Goal: Navigation & Orientation: Find specific page/section

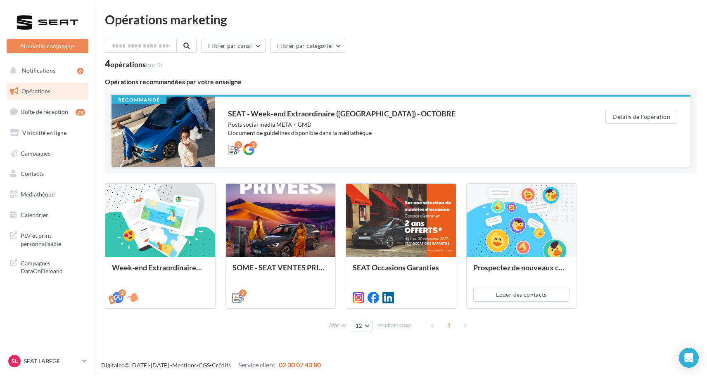
click at [301, 114] on div "SEAT - Week-end Extraordinaire ([GEOGRAPHIC_DATA]) - OCTOBRE" at bounding box center [400, 113] width 344 height 7
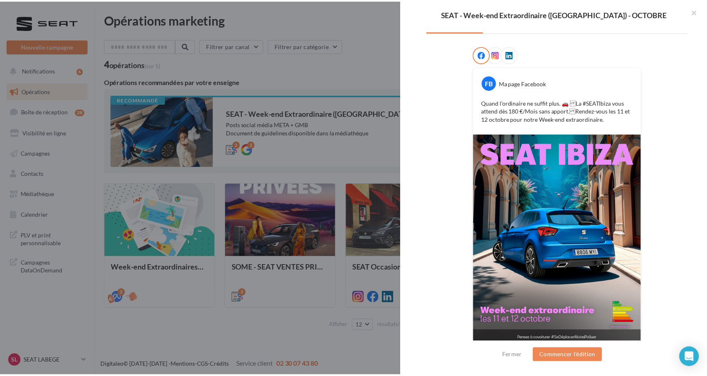
scroll to position [120, 0]
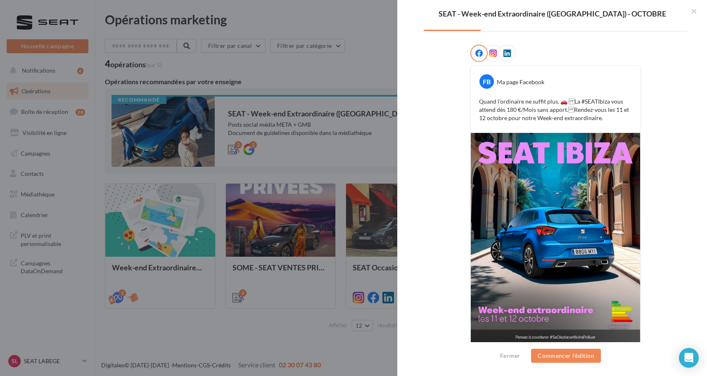
click at [105, 342] on div "SEAT - Week-end Extraordinaire (JPO) - OCTOBRE Description Posts social média M…" at bounding box center [401, 342] width 592 height 0
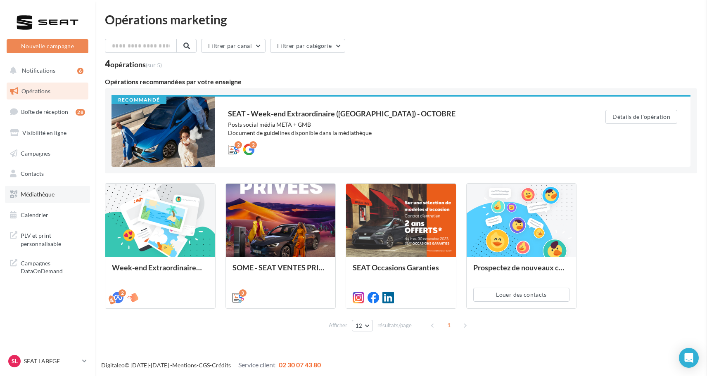
click at [32, 193] on span "Médiathèque" at bounding box center [38, 194] width 34 height 7
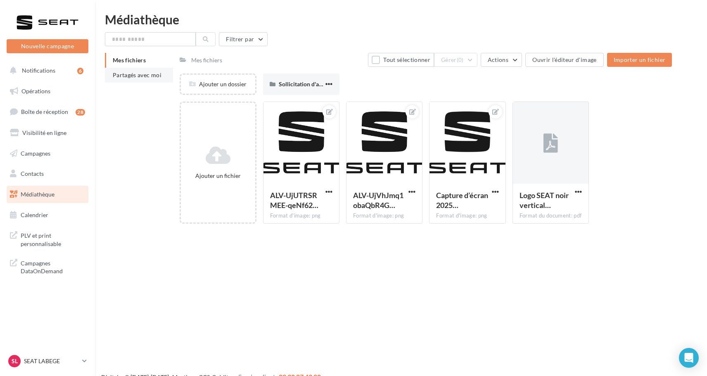
click at [159, 81] on li "Partagés avec moi" at bounding box center [139, 75] width 68 height 15
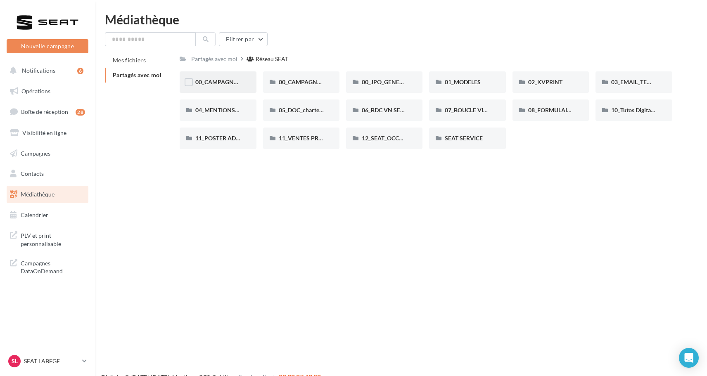
click at [227, 82] on span "00_CAMPAGNE_OCTOBRE" at bounding box center [230, 81] width 71 height 7
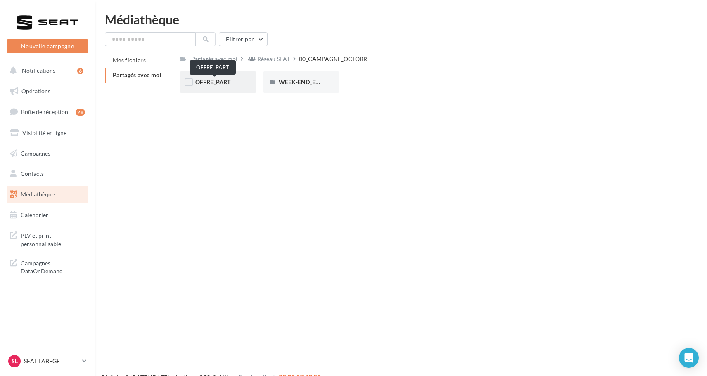
click at [230, 83] on span "OFFRE_PART" at bounding box center [212, 81] width 35 height 7
click at [301, 80] on div "IBIZA" at bounding box center [301, 82] width 45 height 8
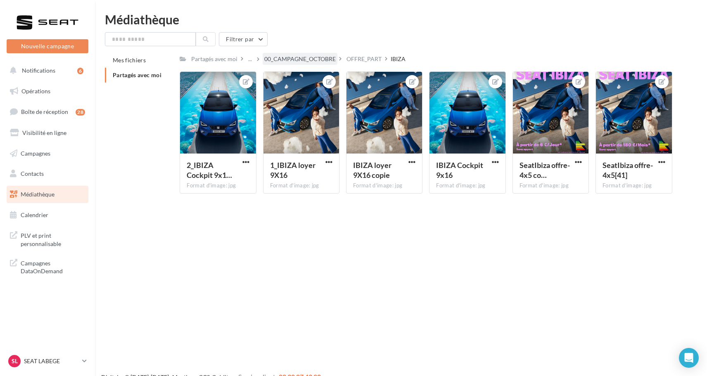
click at [336, 58] on div "00_CAMPAGNE_OCTOBRE" at bounding box center [299, 59] width 71 height 8
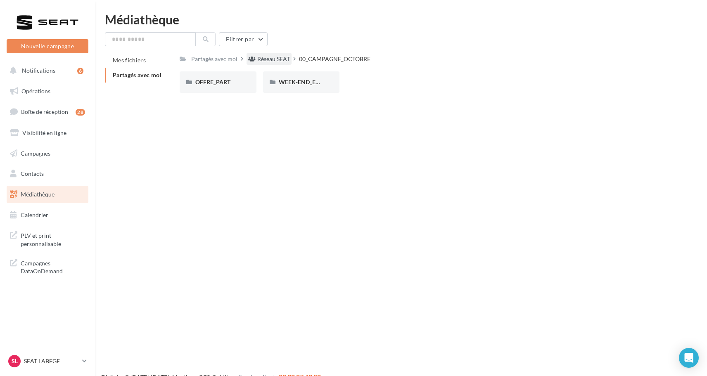
click at [276, 56] on div "Réseau SEAT" at bounding box center [273, 59] width 33 height 8
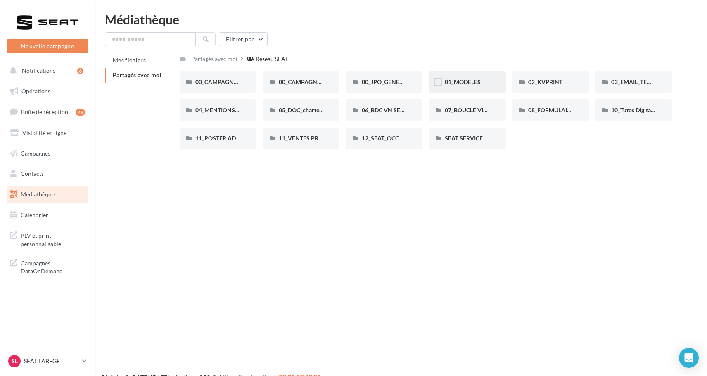
click at [473, 88] on div "01_MODELES" at bounding box center [467, 81] width 76 height 21
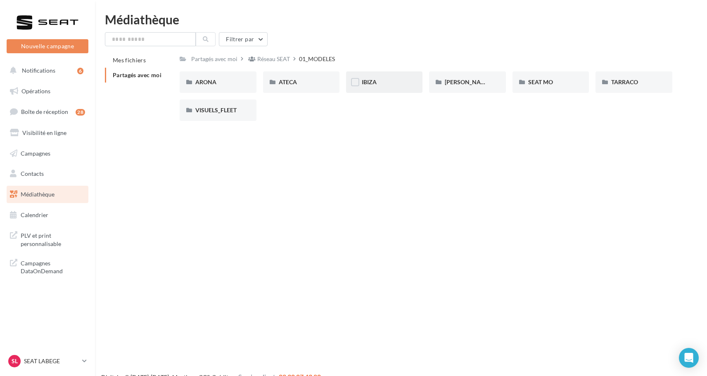
click at [383, 78] on div "IBIZA" at bounding box center [384, 82] width 45 height 8
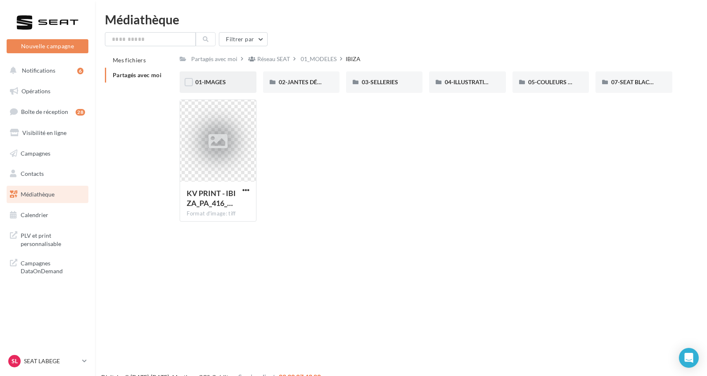
click at [224, 86] on div "01-IMAGES" at bounding box center [217, 82] width 45 height 8
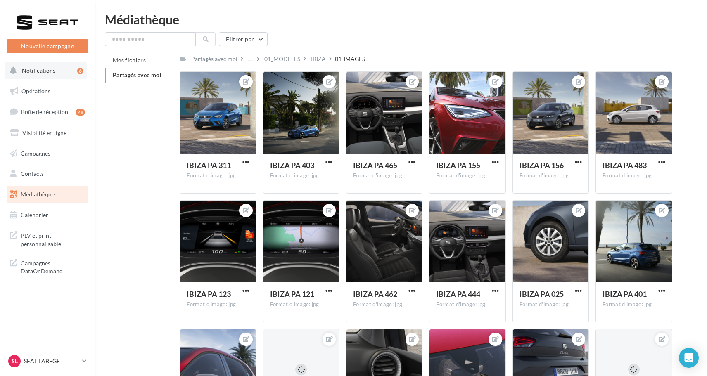
click at [38, 75] on button "Notifications 6" at bounding box center [46, 70] width 82 height 17
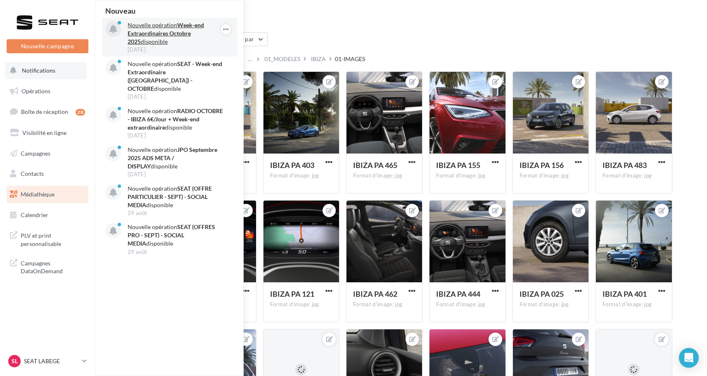
click at [178, 29] on p "Nouvelle opération Week-end Extraordinaires Octobre 2025 disponible" at bounding box center [176, 33] width 96 height 25
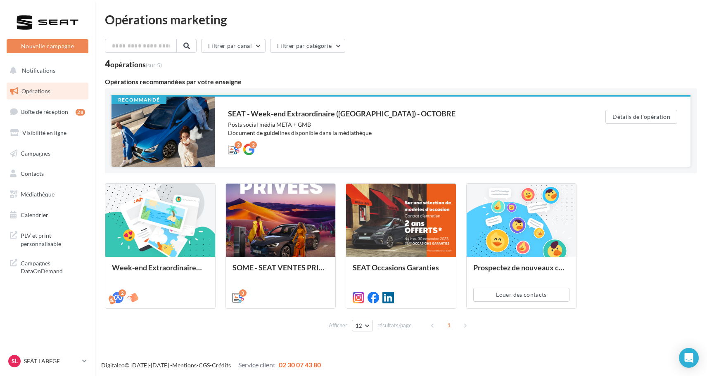
click at [192, 143] on div at bounding box center [163, 132] width 103 height 70
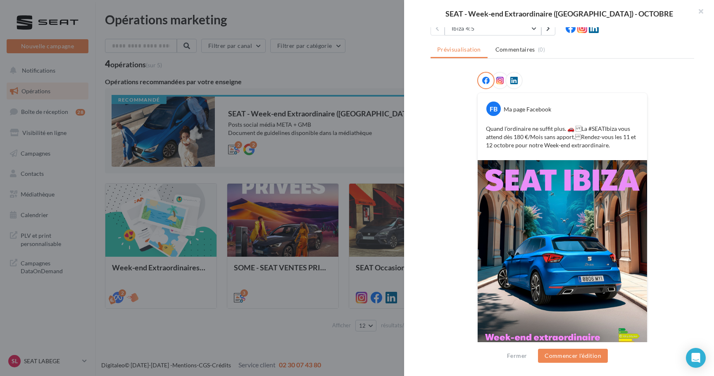
scroll to position [68, 0]
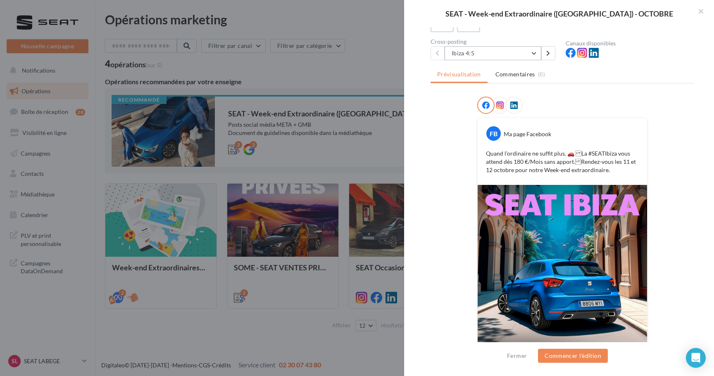
click at [530, 54] on button "Ibiza 4:5" at bounding box center [492, 53] width 97 height 14
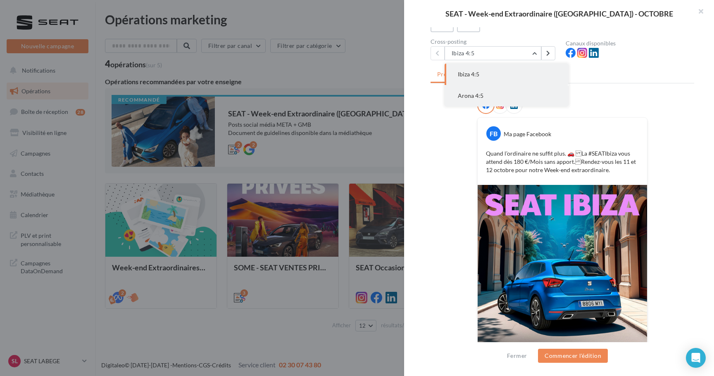
click at [515, 91] on button "Arona 4:5" at bounding box center [506, 95] width 124 height 21
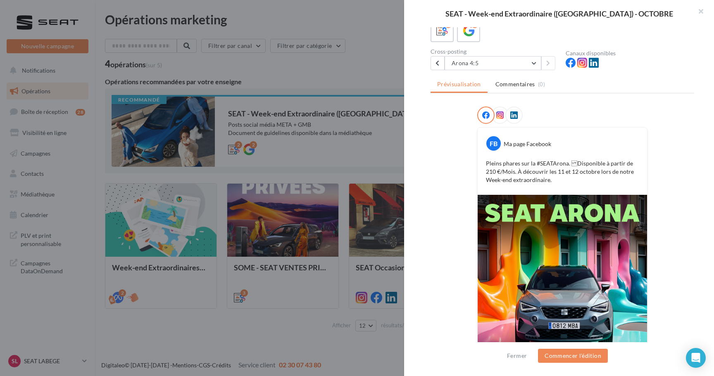
scroll to position [4, 0]
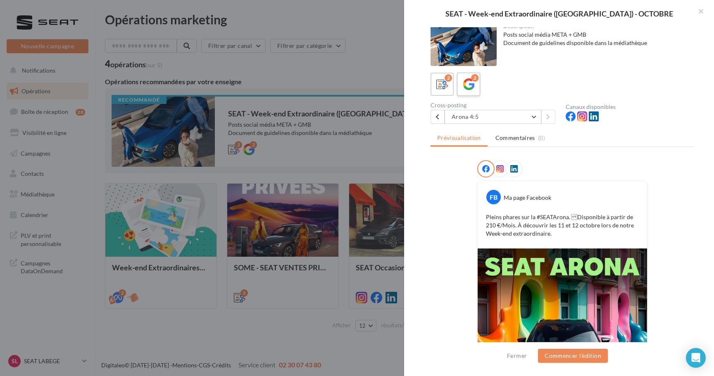
click at [471, 87] on icon at bounding box center [469, 84] width 12 height 12
